Goal: Task Accomplishment & Management: Manage account settings

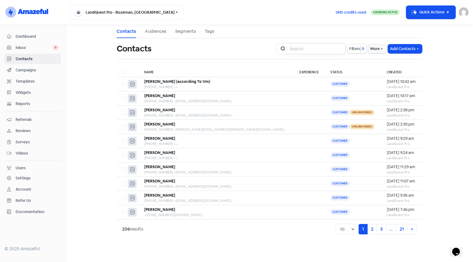
click at [318, 46] on input "search" at bounding box center [315, 48] width 59 height 11
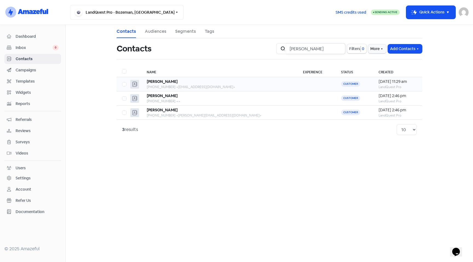
type input "[PERSON_NAME]"
click at [178, 83] on div "[PERSON_NAME]" at bounding box center [220, 82] width 146 height 6
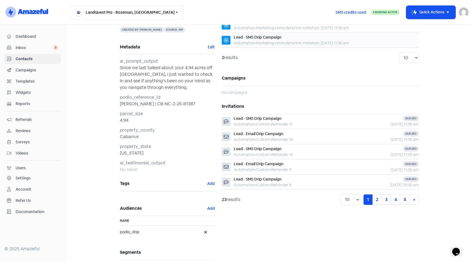
scroll to position [88, 0]
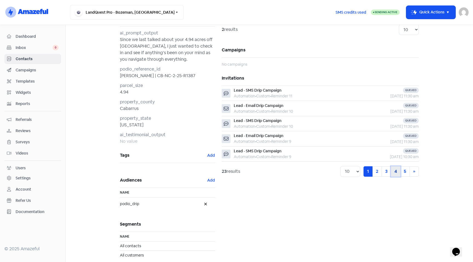
click at [391, 174] on link "4" at bounding box center [396, 171] width 10 height 10
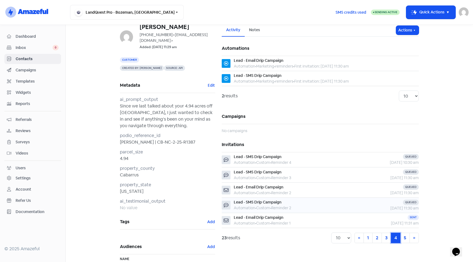
scroll to position [0, 0]
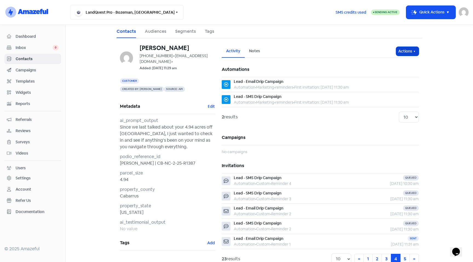
click at [412, 52] on icon "button" at bounding box center [414, 51] width 4 height 4
click at [432, 59] on main "Contacts Audiences Segments Tags [PERSON_NAME] [PHONE_NUMBER] <[EMAIL_ADDRESS][…" at bounding box center [269, 143] width 407 height 237
click at [412, 50] on icon "button" at bounding box center [414, 51] width 4 height 4
click at [435, 54] on main "Contacts Audiences Segments Tags [PERSON_NAME] [PHONE_NUMBER] <[EMAIL_ADDRESS][…" at bounding box center [269, 143] width 407 height 237
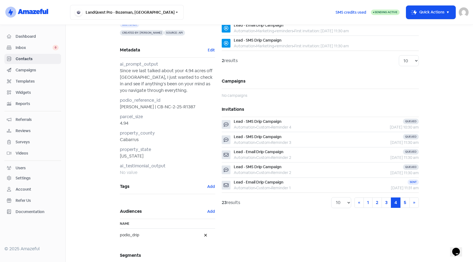
scroll to position [63, 0]
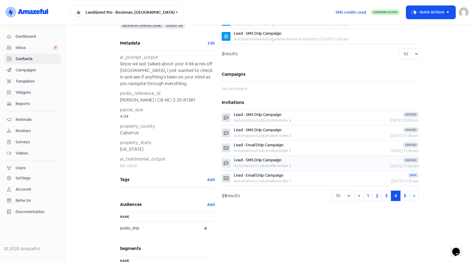
click at [360, 163] on div "Queued [DATE] 11:30 am" at bounding box center [389, 162] width 60 height 11
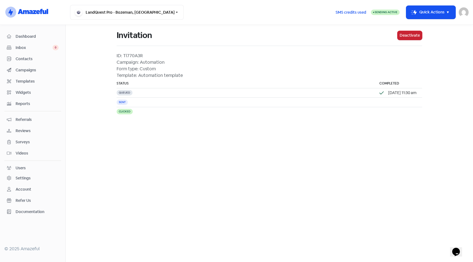
click at [411, 33] on button "Deactivate" at bounding box center [409, 35] width 25 height 9
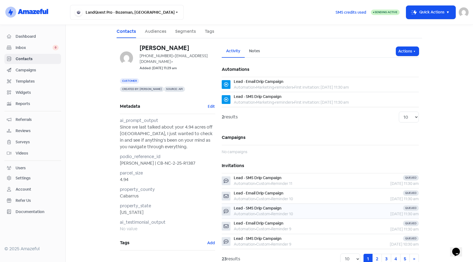
scroll to position [58, 0]
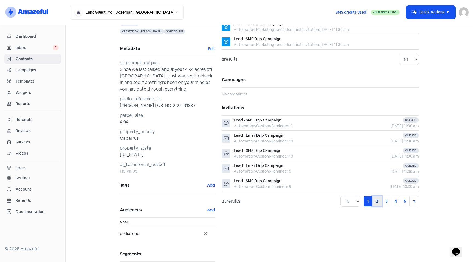
click at [374, 205] on link "2" at bounding box center [377, 201] width 10 height 10
click at [384, 204] on link "3" at bounding box center [387, 201] width 10 height 10
click at [392, 206] on link "4" at bounding box center [396, 201] width 10 height 10
click at [401, 203] on link "5" at bounding box center [405, 201] width 10 height 10
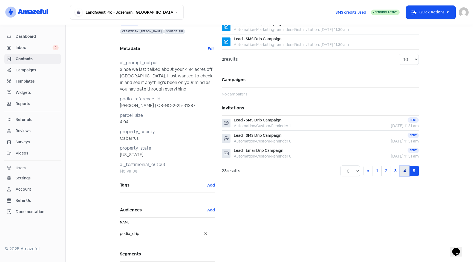
click at [401, 172] on link "4" at bounding box center [405, 171] width 10 height 10
